Goal: Find contact information: Find contact information

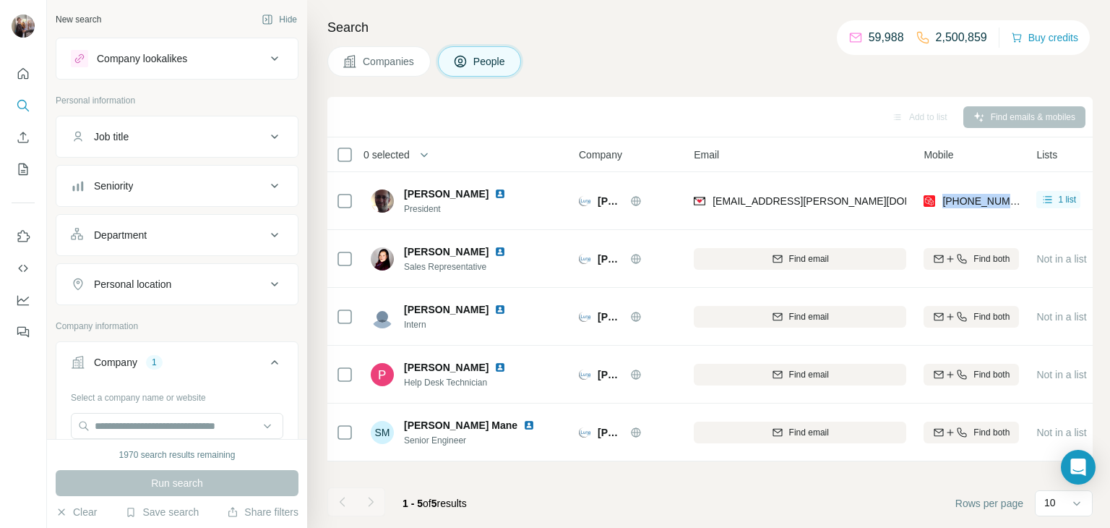
scroll to position [285, 0]
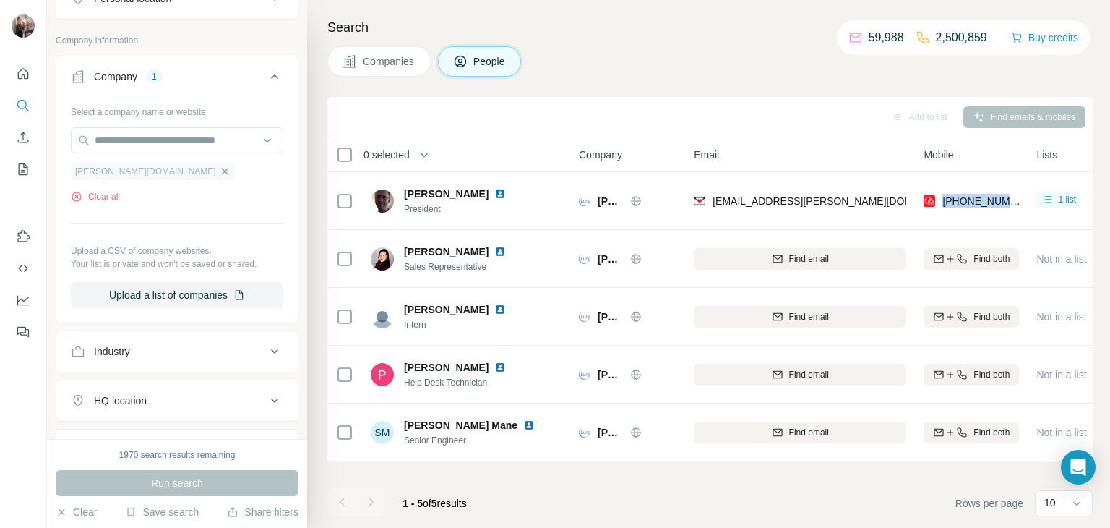
click at [219, 169] on icon "button" at bounding box center [225, 171] width 12 height 12
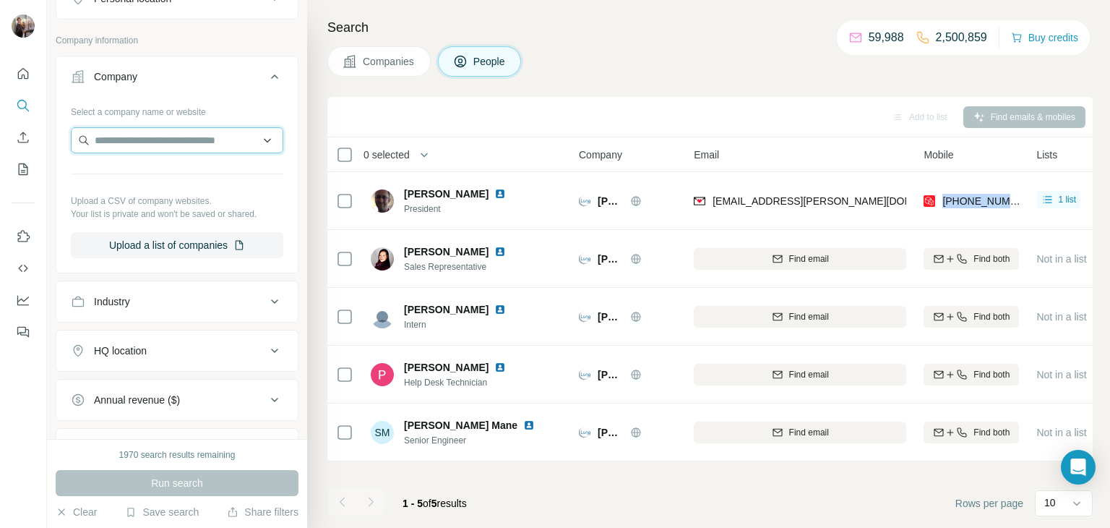
click at [134, 134] on input "text" at bounding box center [177, 140] width 212 height 26
paste input "**********"
drag, startPoint x: 163, startPoint y: 147, endPoint x: 44, endPoint y: 139, distance: 118.7
click at [44, 139] on div "**********" at bounding box center [555, 264] width 1110 height 528
paste input "*"
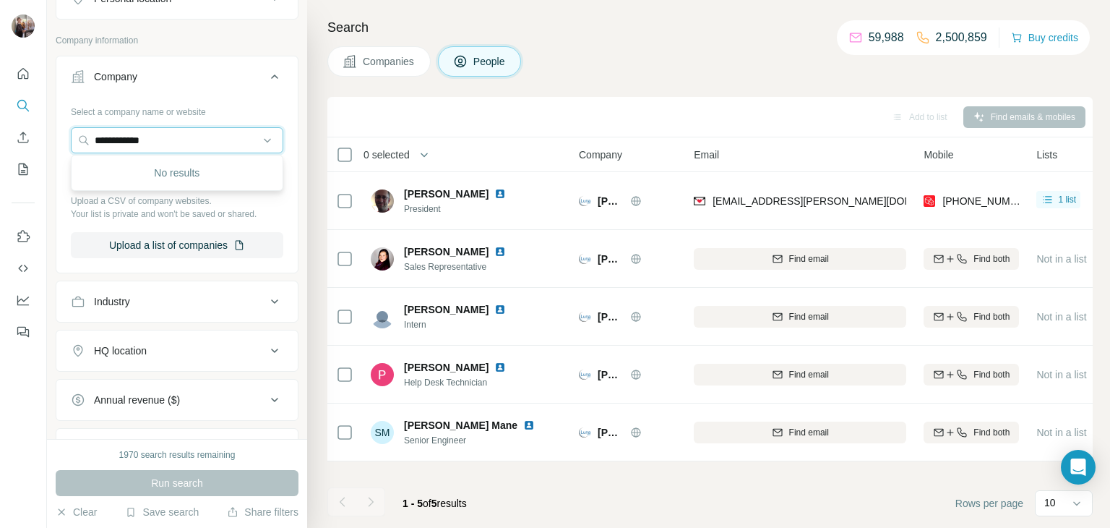
type input "**********"
click at [138, 181] on p "[URL]" at bounding box center [125, 184] width 26 height 13
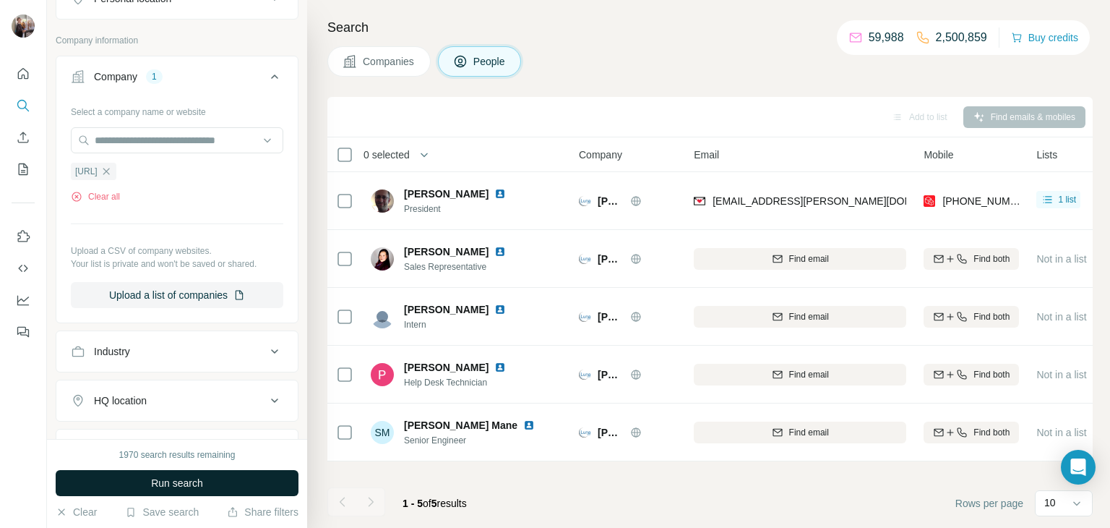
click at [168, 483] on span "Run search" at bounding box center [177, 483] width 52 height 14
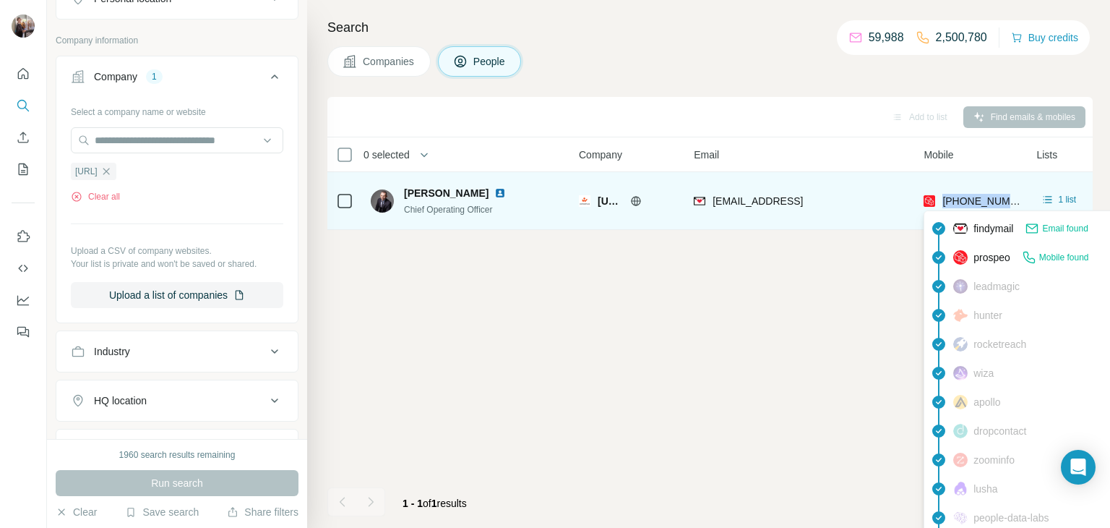
drag, startPoint x: 1017, startPoint y: 201, endPoint x: 942, endPoint y: 206, distance: 75.3
click at [942, 206] on div "[PHONE_NUMBER]" at bounding box center [971, 201] width 95 height 40
copy span "[PHONE_NUMBER]"
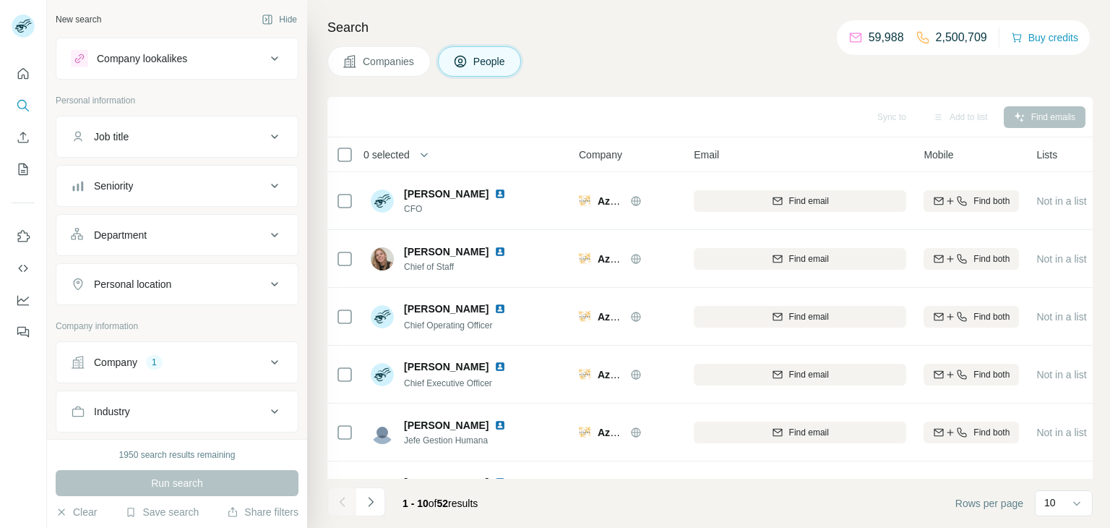
click at [153, 356] on div "1" at bounding box center [154, 362] width 17 height 13
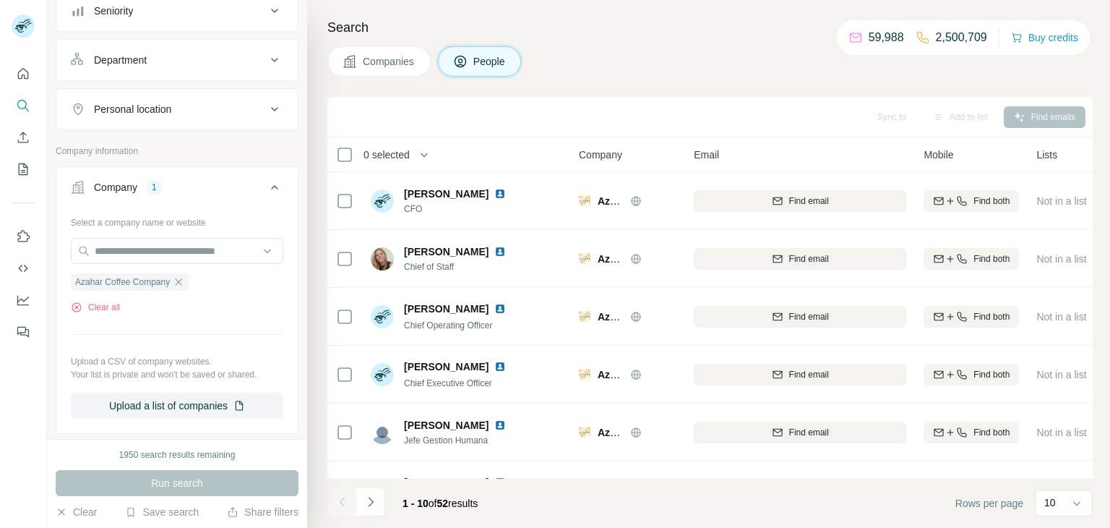
scroll to position [177, 0]
click at [184, 277] on icon "button" at bounding box center [179, 280] width 12 height 12
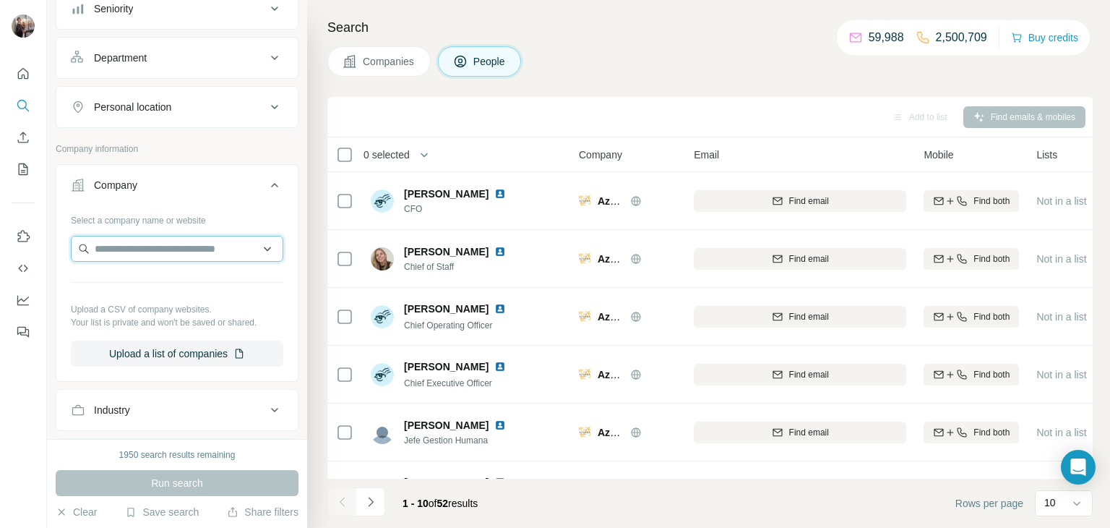
click at [171, 241] on input "text" at bounding box center [177, 249] width 212 height 26
paste input "**********"
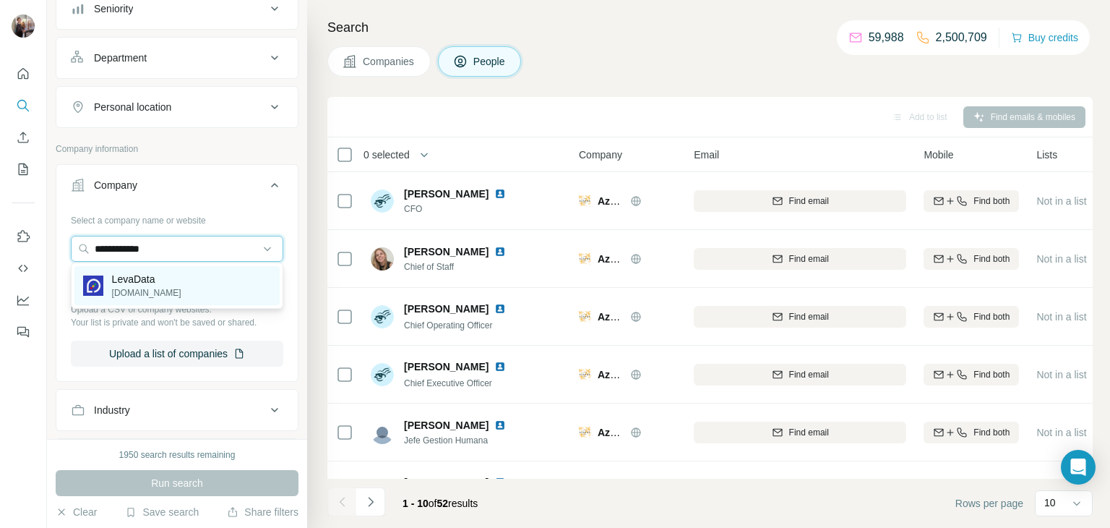
type input "**********"
click at [176, 280] on div "LevaData levadata.com" at bounding box center [176, 285] width 205 height 39
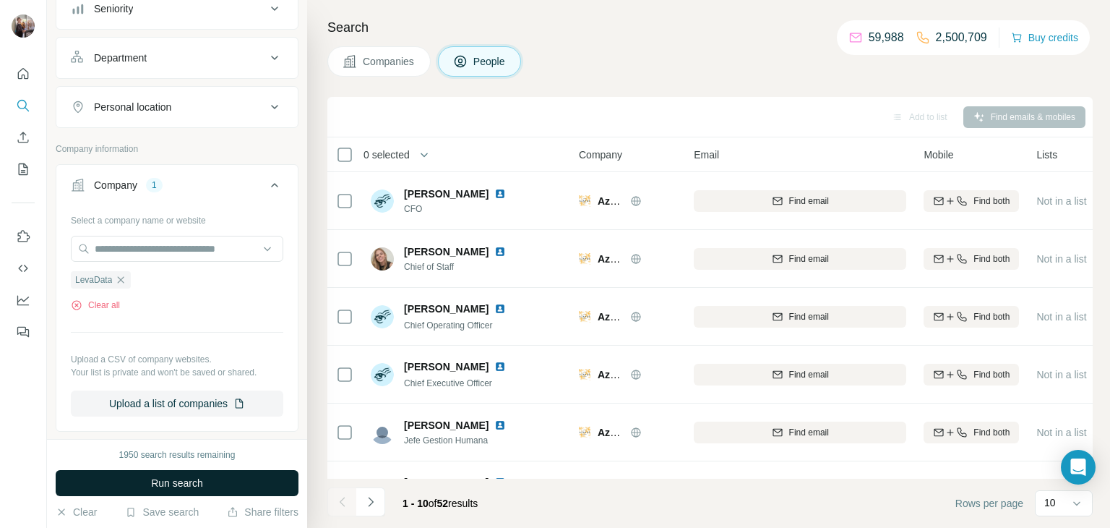
click at [179, 486] on span "Run search" at bounding box center [177, 483] width 52 height 14
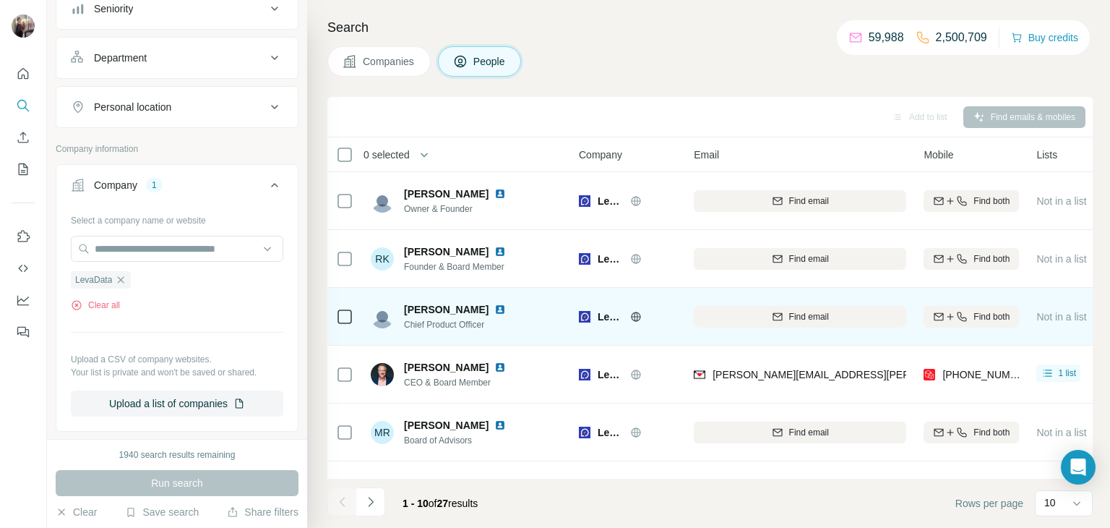
scroll to position [61, 0]
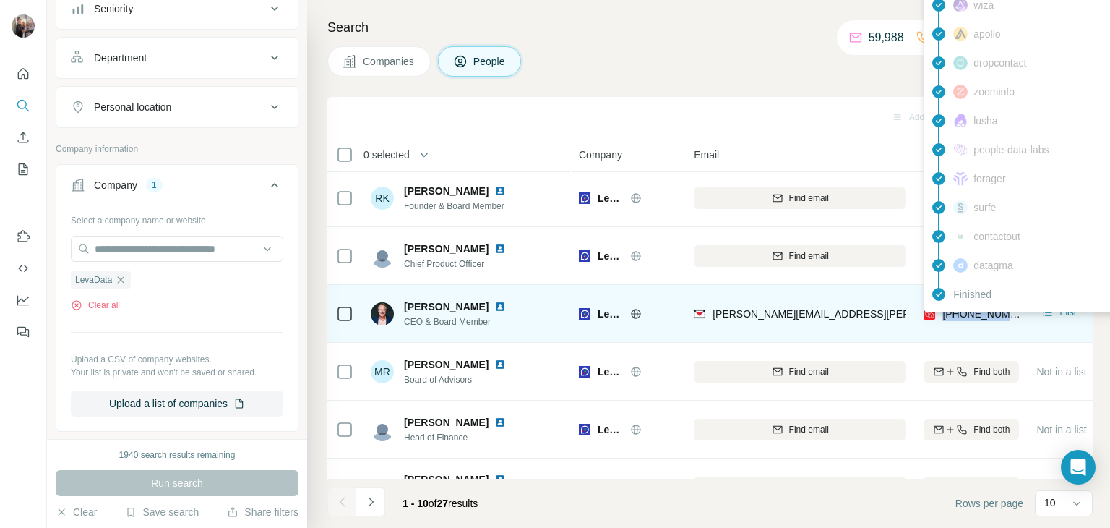
drag, startPoint x: 1019, startPoint y: 315, endPoint x: 945, endPoint y: 317, distance: 73.7
click at [945, 317] on td "+19255231884" at bounding box center [971, 314] width 113 height 58
copy span "+19255231884"
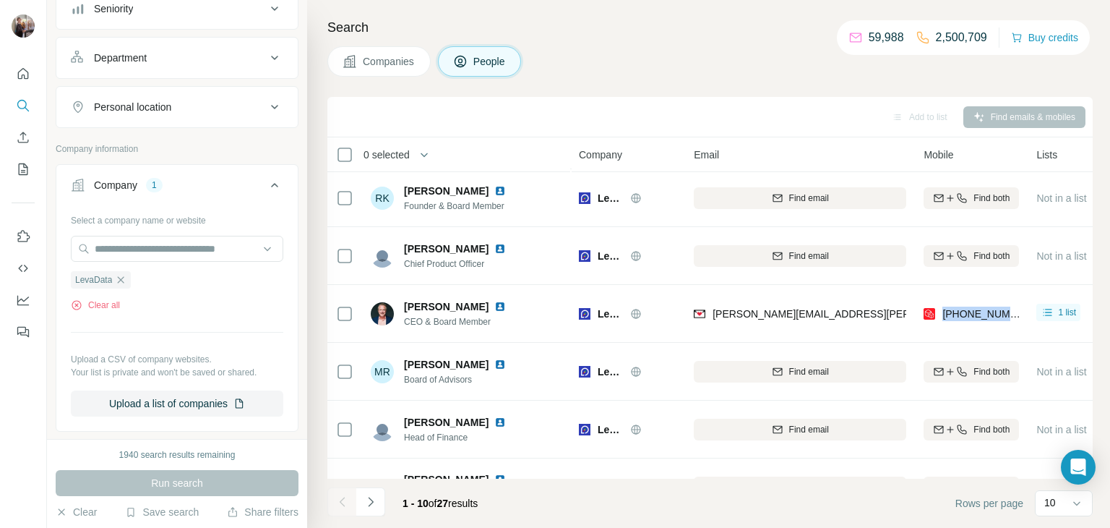
click at [979, 78] on div "Search Companies People Add to list Find emails & mobiles 0 selected People Com…" at bounding box center [708, 264] width 803 height 528
